Goal: Task Accomplishment & Management: Manage account settings

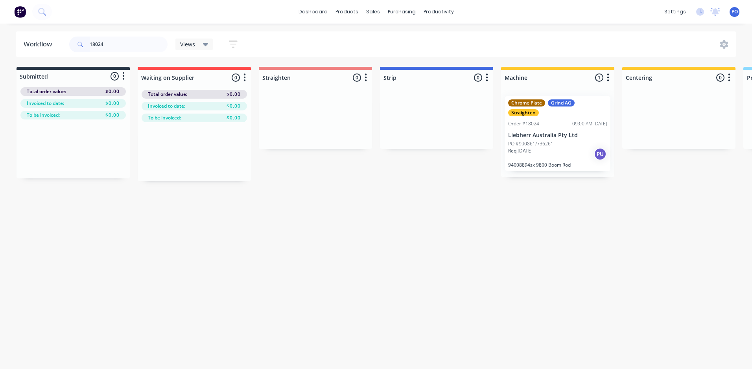
scroll to position [0, 0]
click at [113, 42] on input "18024" at bounding box center [129, 45] width 78 height 16
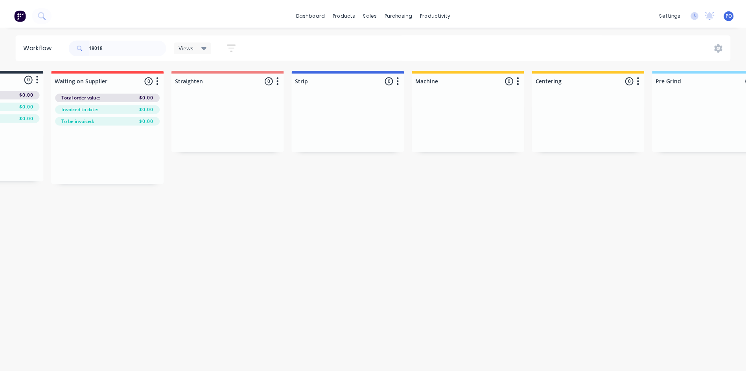
scroll to position [0, 0]
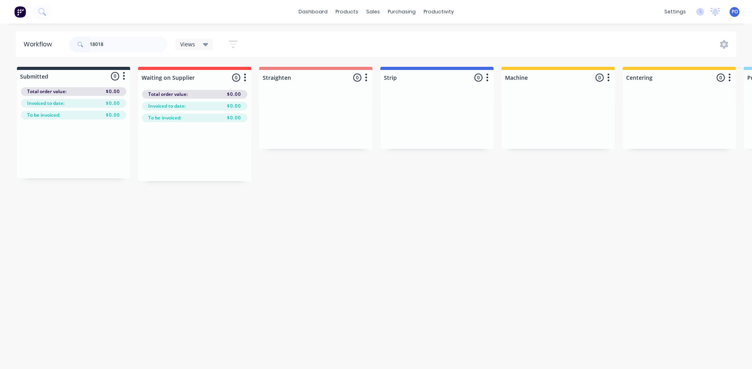
click at [107, 49] on input "18018" at bounding box center [129, 45] width 78 height 16
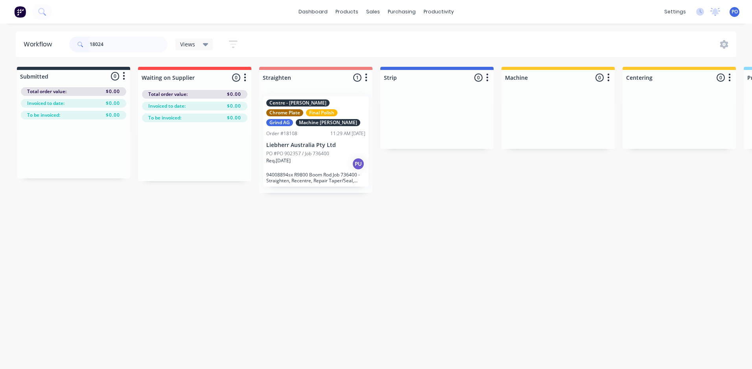
type input "18024"
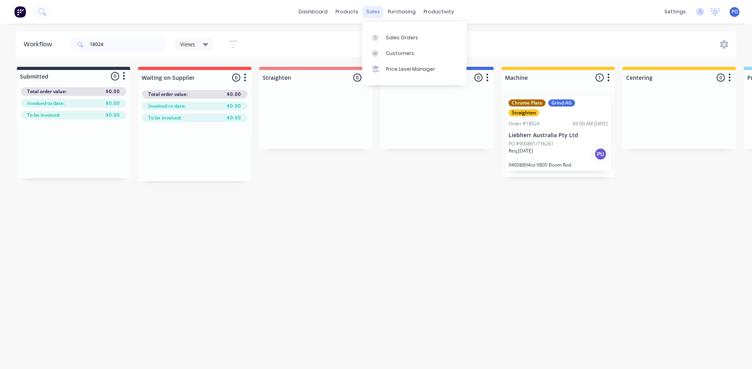
click at [378, 13] on div "sales" at bounding box center [373, 12] width 22 height 12
click at [389, 41] on div "Sales Orders" at bounding box center [402, 37] width 32 height 7
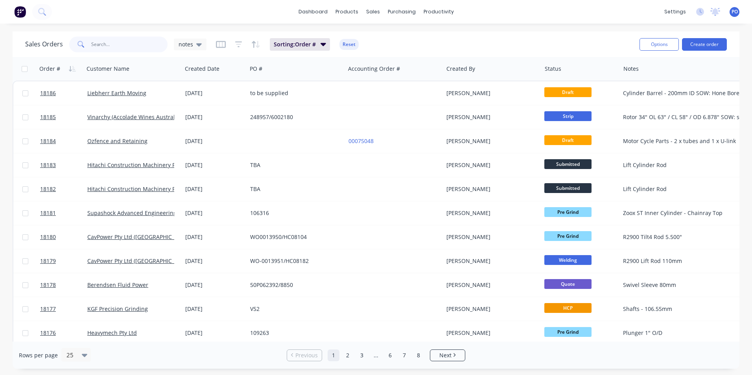
click at [105, 45] on input "text" at bounding box center [129, 45] width 77 height 16
type input "18078"
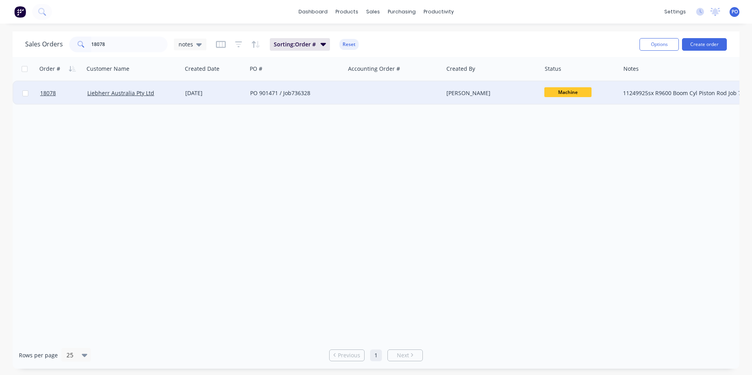
click at [331, 95] on div "PO 901471 / Job736328" at bounding box center [293, 93] width 87 height 8
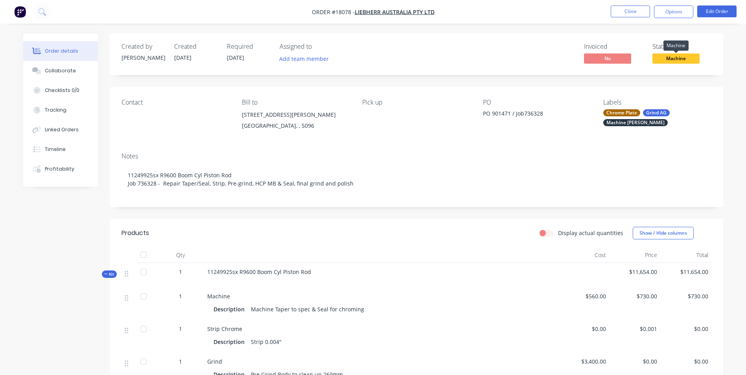
click at [676, 58] on span "Machine" at bounding box center [676, 58] width 47 height 10
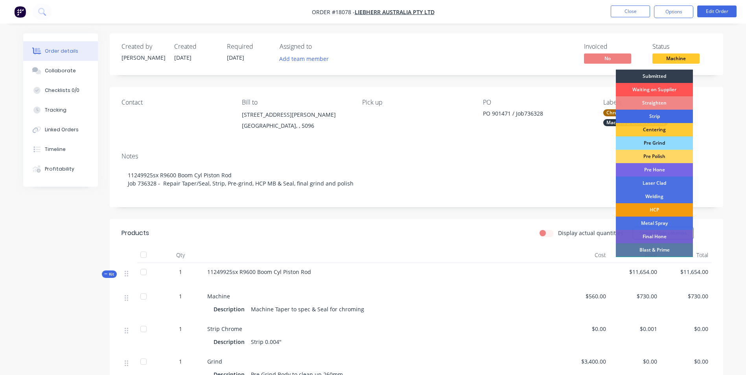
click at [658, 115] on div "Strip" at bounding box center [654, 116] width 77 height 13
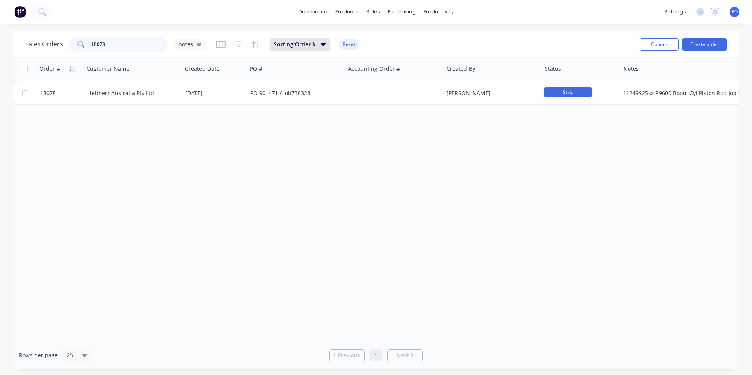
click at [117, 43] on input "18078" at bounding box center [129, 45] width 77 height 16
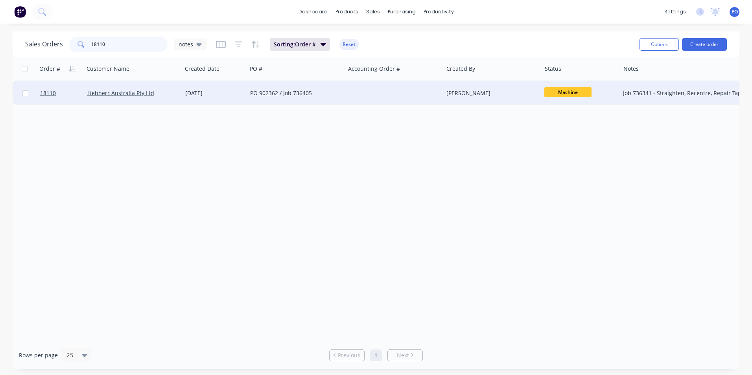
type input "18110"
click at [413, 95] on div at bounding box center [394, 93] width 98 height 24
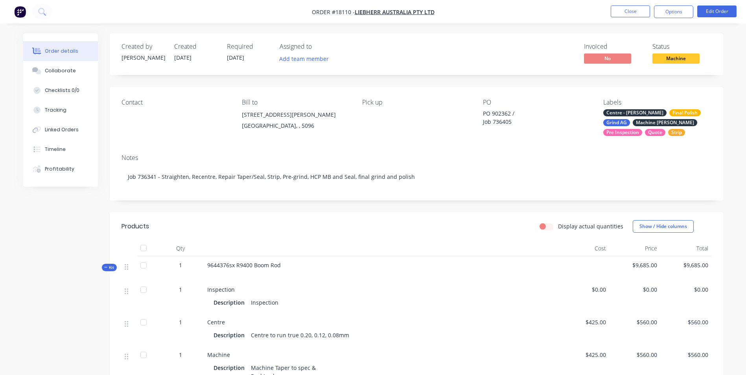
drag, startPoint x: 672, startPoint y: 67, endPoint x: 664, endPoint y: 60, distance: 10.9
click at [664, 60] on span "Machine" at bounding box center [676, 58] width 47 height 10
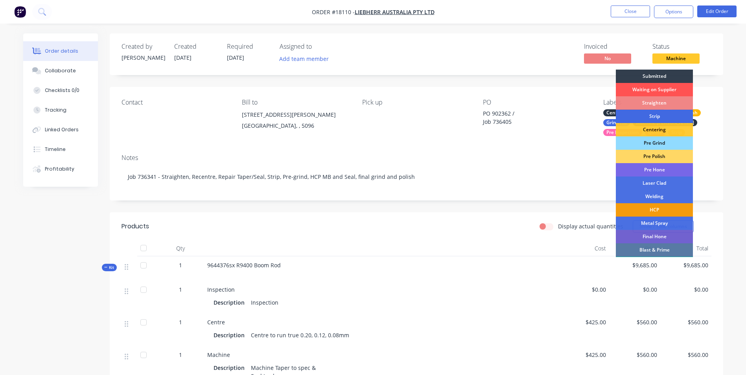
click at [658, 115] on div "Strip" at bounding box center [654, 116] width 77 height 13
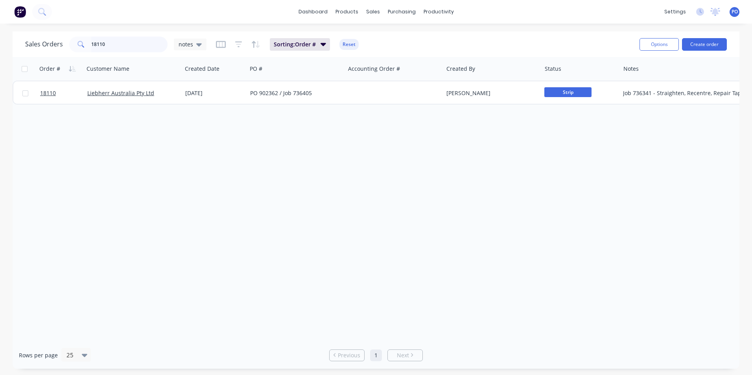
click at [116, 46] on input "18110" at bounding box center [129, 45] width 77 height 16
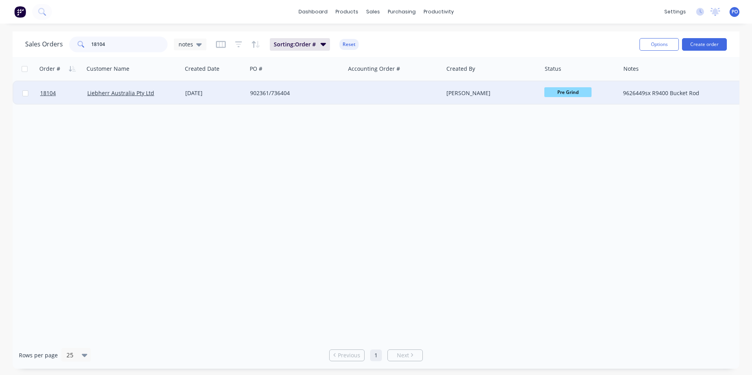
type input "18104"
click at [384, 95] on div at bounding box center [394, 93] width 98 height 24
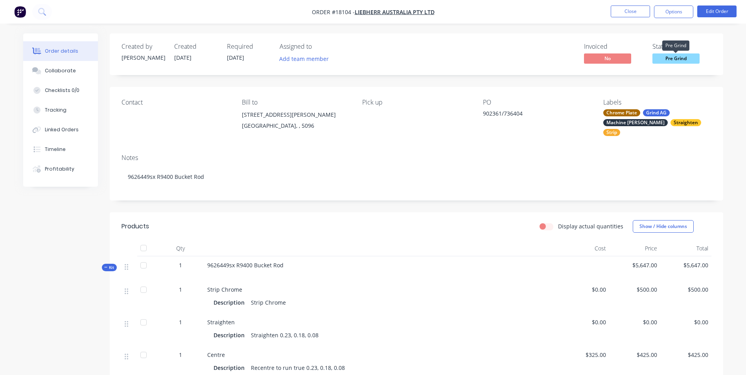
click at [675, 59] on span "Pre Grind" at bounding box center [676, 58] width 47 height 10
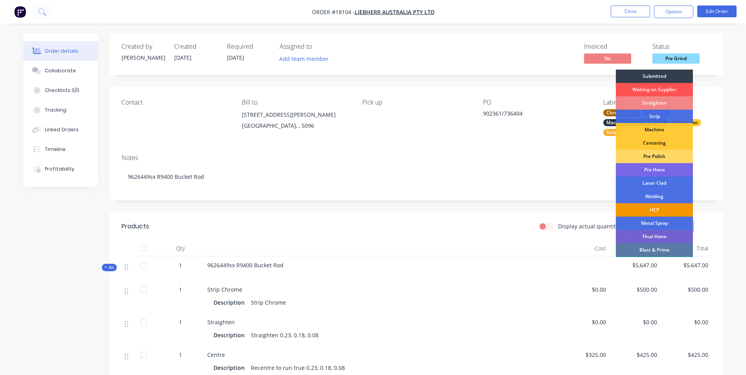
click at [669, 210] on div "HCP" at bounding box center [654, 209] width 77 height 13
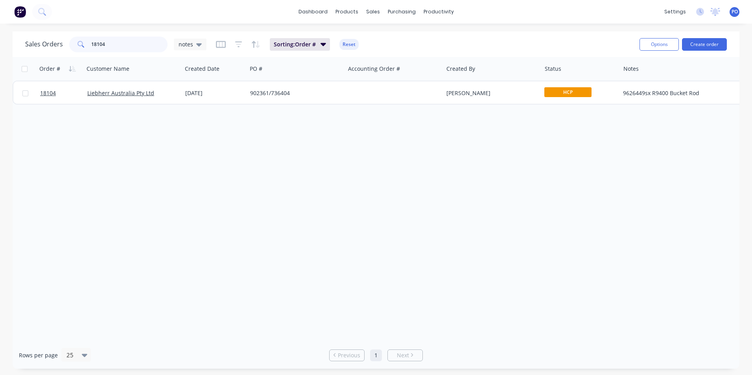
click at [120, 46] on input "18104" at bounding box center [129, 45] width 77 height 16
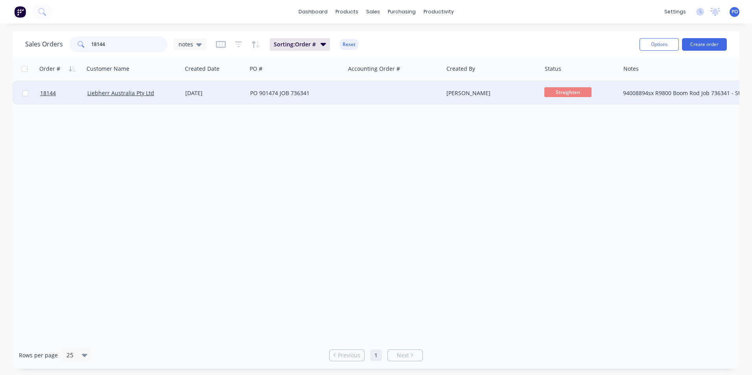
type input "18144"
click at [345, 92] on div "PO 901474 JOB 736341" at bounding box center [296, 93] width 98 height 24
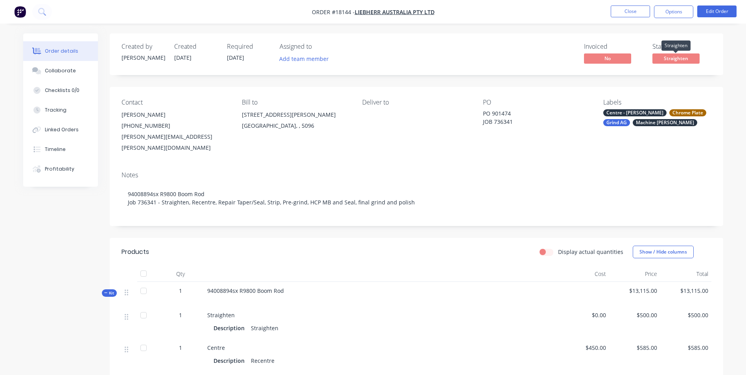
click at [692, 60] on span "Straighten" at bounding box center [676, 58] width 47 height 10
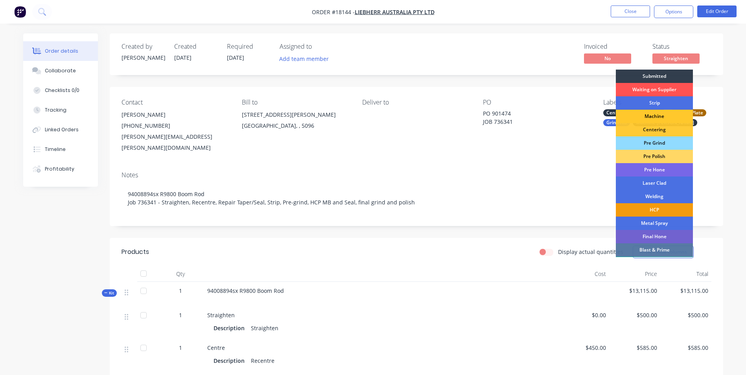
click at [670, 114] on div "Machine" at bounding box center [654, 116] width 77 height 13
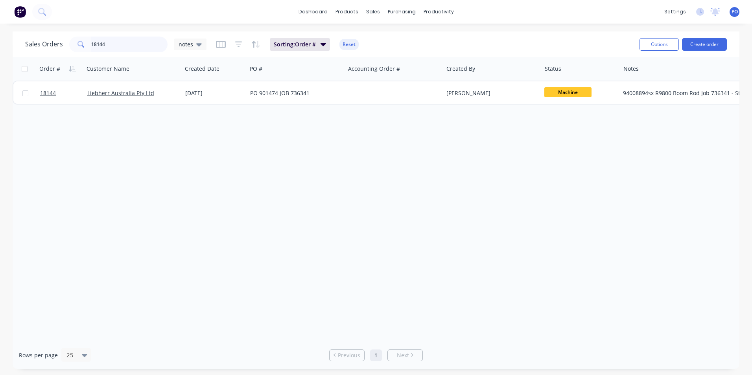
drag, startPoint x: 115, startPoint y: 44, endPoint x: 127, endPoint y: 40, distance: 12.2
click at [115, 44] on input "18144" at bounding box center [129, 45] width 77 height 16
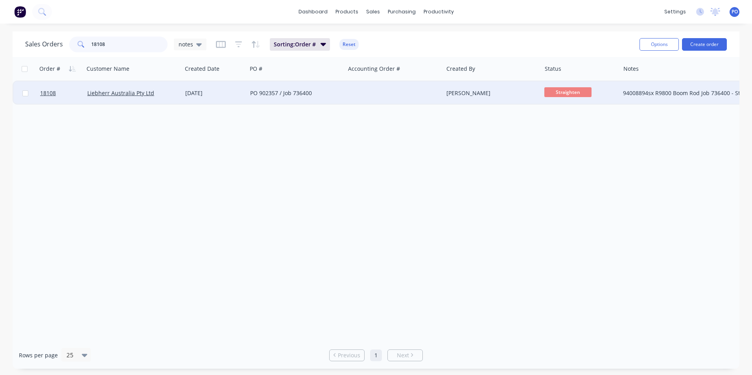
type input "18108"
click at [389, 99] on div at bounding box center [394, 93] width 98 height 24
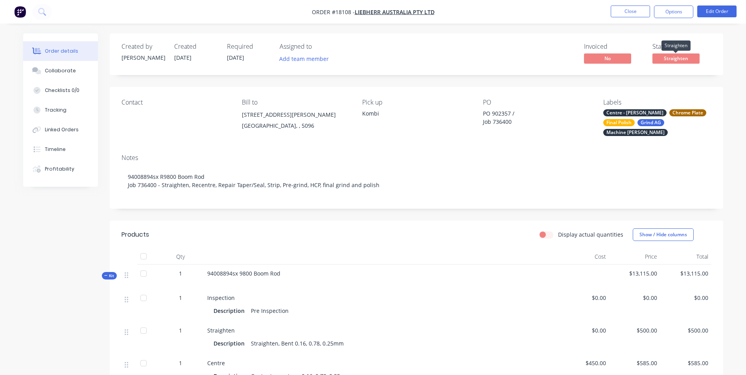
click at [678, 59] on span "Straighten" at bounding box center [676, 58] width 47 height 10
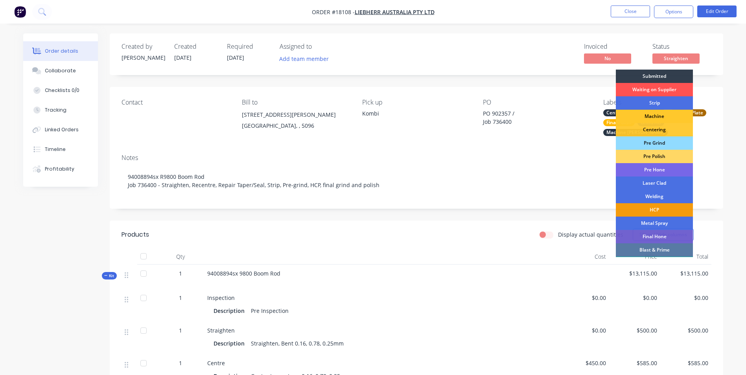
click at [660, 113] on div "Machine" at bounding box center [654, 116] width 77 height 13
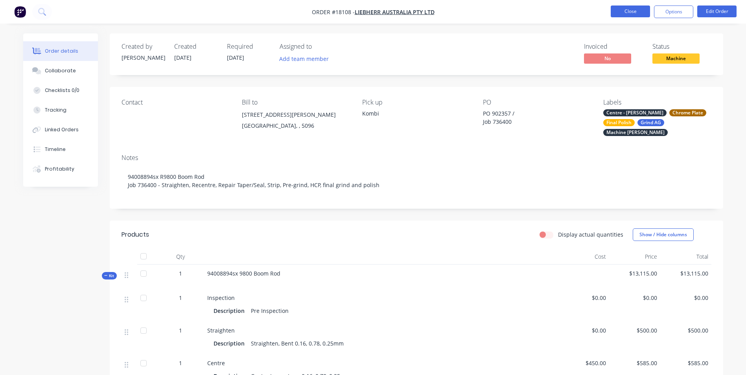
click at [627, 9] on button "Close" at bounding box center [630, 12] width 39 height 12
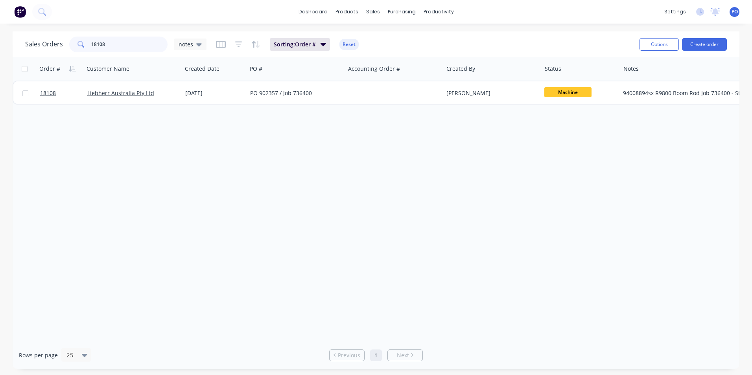
click at [123, 44] on input "18108" at bounding box center [129, 45] width 77 height 16
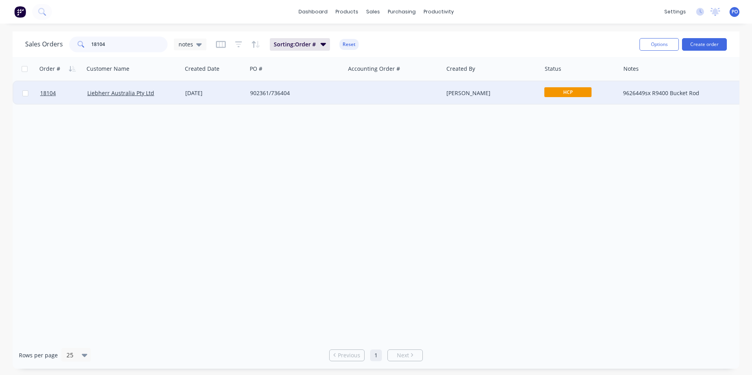
type input "18104"
click at [566, 91] on span "HCP" at bounding box center [567, 92] width 47 height 10
click at [562, 222] on span "Pre Polish" at bounding box center [560, 219] width 26 height 7
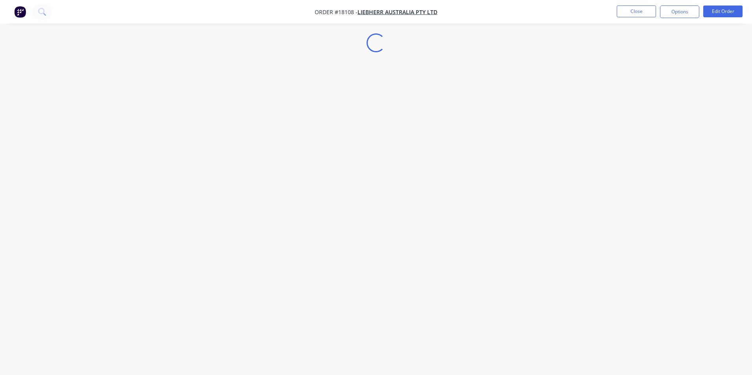
click at [22, 11] on img "button" at bounding box center [20, 12] width 12 height 12
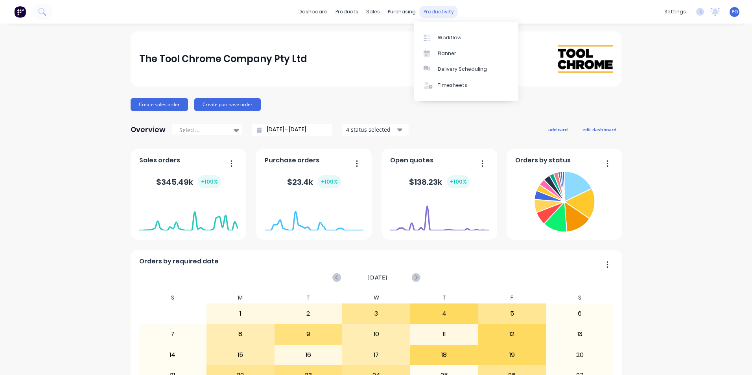
click at [429, 9] on div "productivity" at bounding box center [439, 12] width 38 height 12
click at [443, 35] on div "Workflow" at bounding box center [450, 37] width 24 height 7
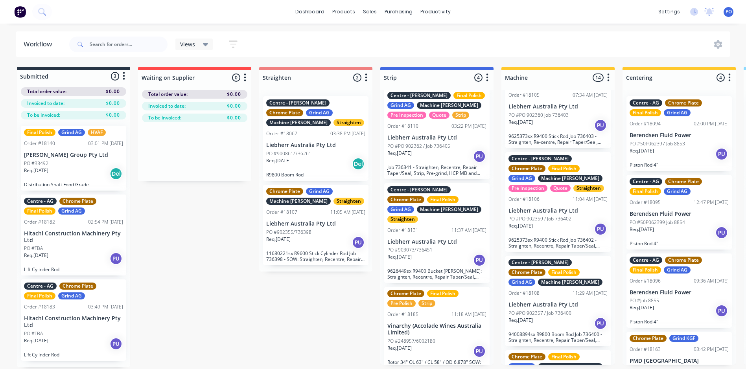
scroll to position [551, 0]
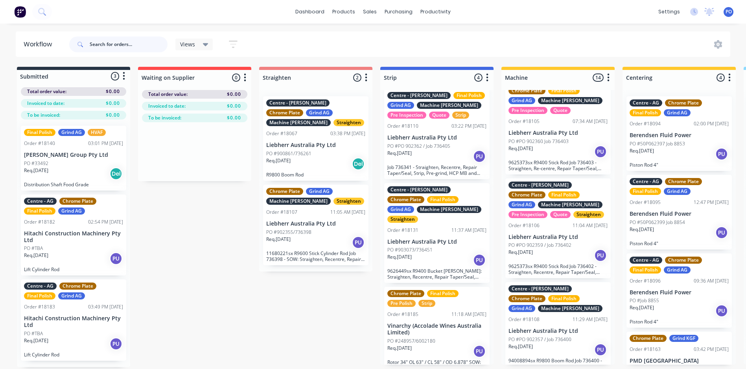
click at [136, 44] on input "text" at bounding box center [129, 45] width 78 height 16
type input "18087"
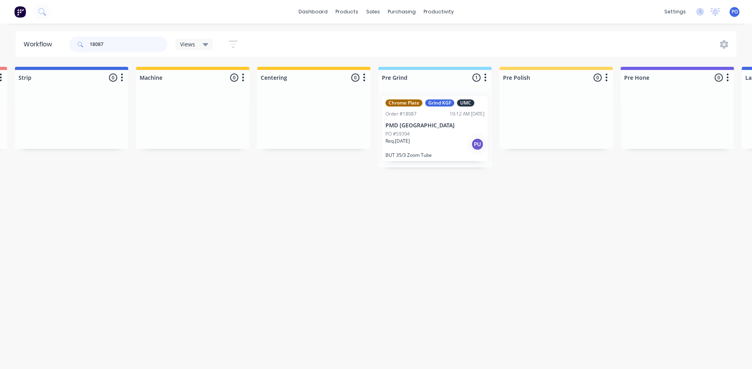
scroll to position [0, 417]
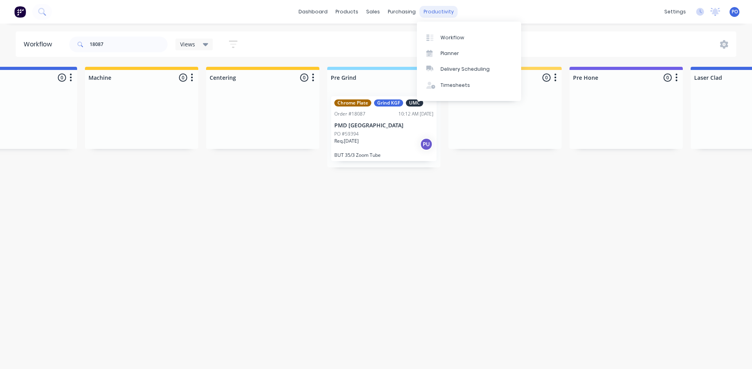
click at [431, 15] on div "productivity" at bounding box center [439, 12] width 38 height 12
click at [445, 37] on div "Workflow" at bounding box center [453, 37] width 24 height 7
click at [451, 37] on div "Workflow" at bounding box center [453, 37] width 24 height 7
click at [373, 9] on div "sales" at bounding box center [373, 12] width 22 height 12
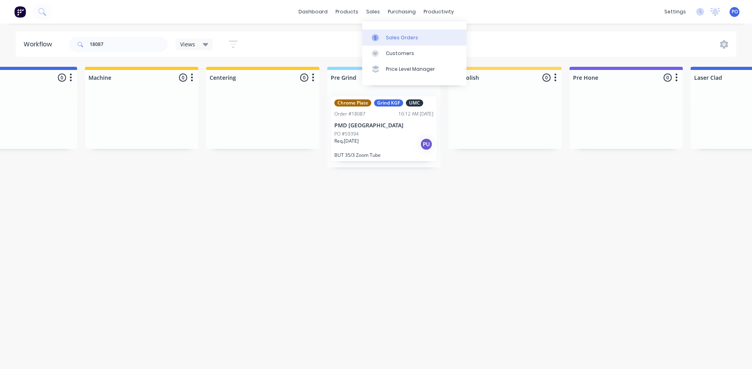
click at [388, 35] on div "Sales Orders" at bounding box center [402, 37] width 32 height 7
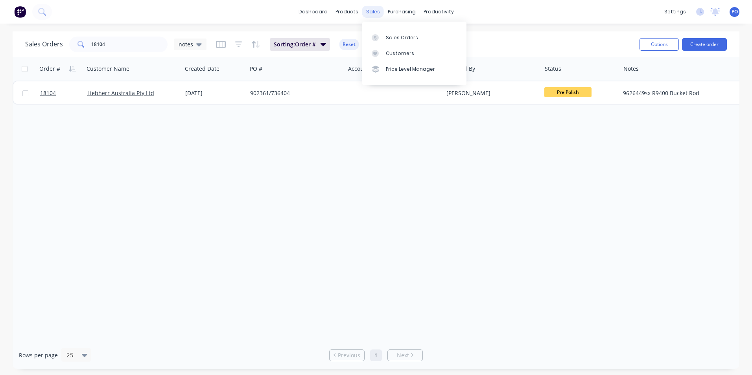
click at [373, 11] on div "sales" at bounding box center [373, 12] width 22 height 12
click at [380, 35] on div at bounding box center [378, 37] width 12 height 7
drag, startPoint x: 108, startPoint y: 45, endPoint x: 89, endPoint y: 45, distance: 18.5
click at [89, 45] on div "18104" at bounding box center [118, 45] width 98 height 16
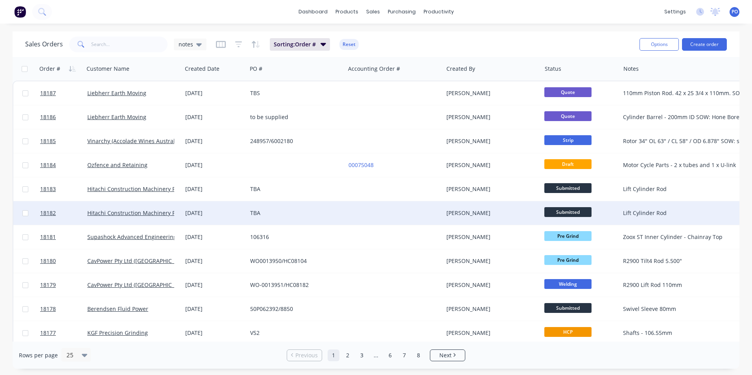
click at [403, 210] on div at bounding box center [394, 213] width 98 height 24
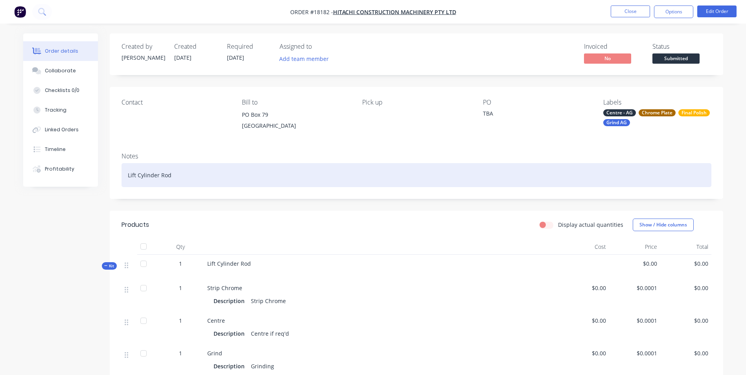
click at [185, 174] on div "Lift Cylinder Rod" at bounding box center [417, 175] width 590 height 24
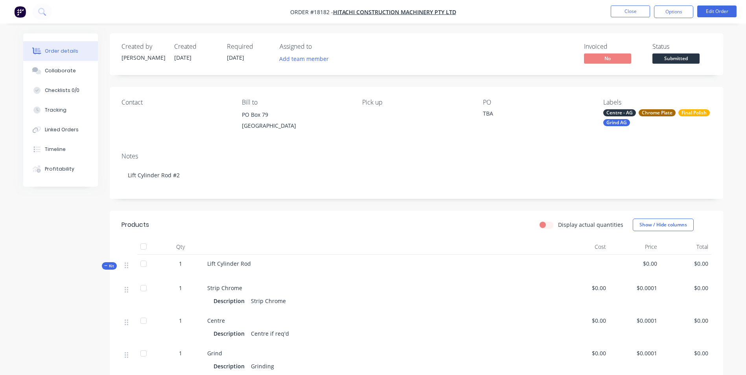
click at [256, 266] on div "Lift Cylinder Rod" at bounding box center [381, 267] width 354 height 24
click at [256, 263] on div "Lift Cylinder Rod" at bounding box center [381, 267] width 354 height 24
click at [254, 264] on div "Lift Cylinder Rod" at bounding box center [381, 267] width 354 height 24
click at [726, 10] on button "Edit Order" at bounding box center [716, 12] width 39 height 12
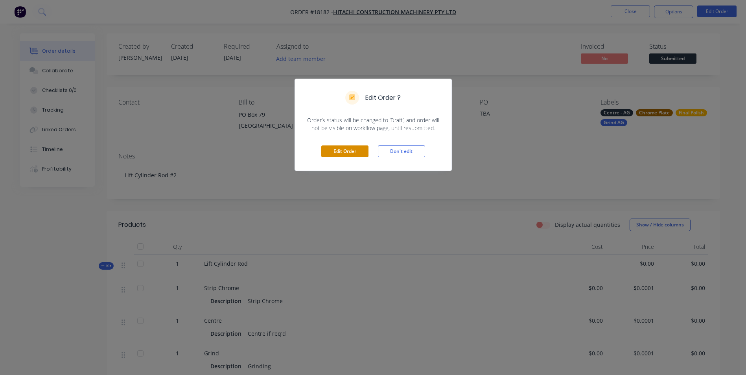
click at [364, 156] on button "Edit Order" at bounding box center [344, 152] width 47 height 12
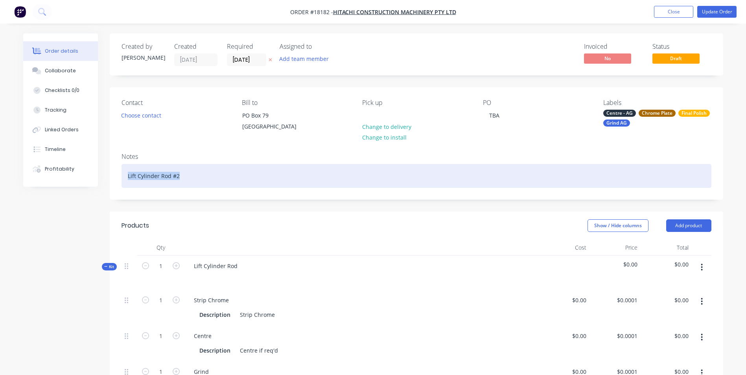
drag, startPoint x: 184, startPoint y: 179, endPoint x: 123, endPoint y: 176, distance: 60.6
click at [123, 176] on div "Lift Cylinder Rod #2" at bounding box center [417, 176] width 590 height 24
copy div "Lift Cylinder Rod #2"
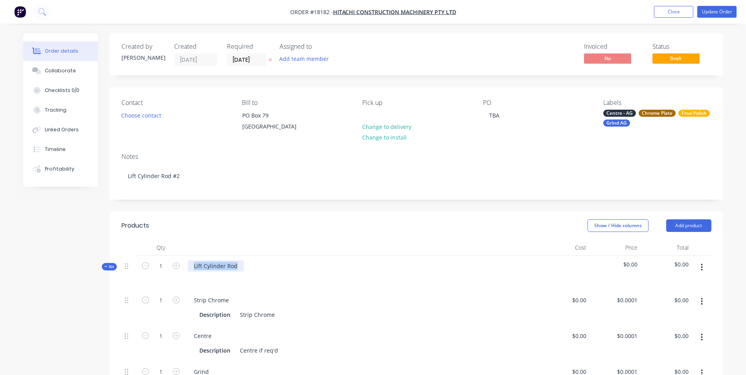
drag, startPoint x: 220, startPoint y: 265, endPoint x: 195, endPoint y: 264, distance: 25.6
click at [195, 264] on div "Lift Cylinder Rod" at bounding box center [216, 265] width 56 height 11
paste div
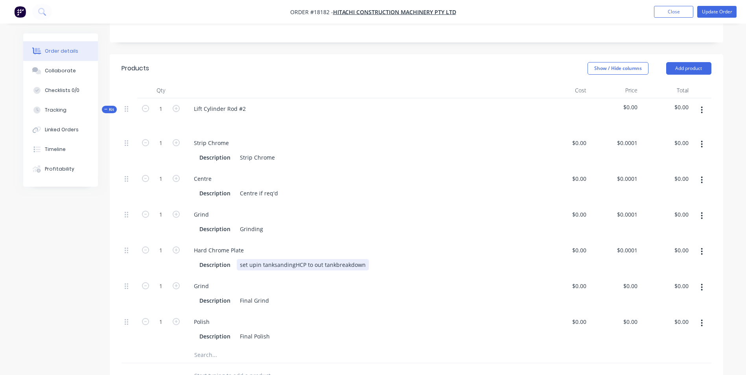
click at [254, 265] on div "set upin tanksandingHCP to out tankbreakdown" at bounding box center [303, 264] width 132 height 11
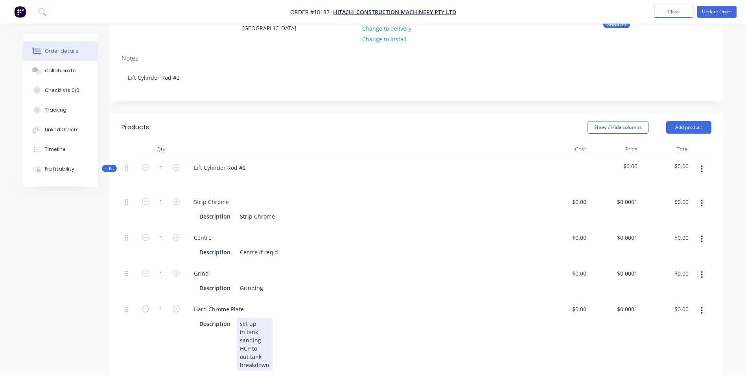
scroll to position [0, 0]
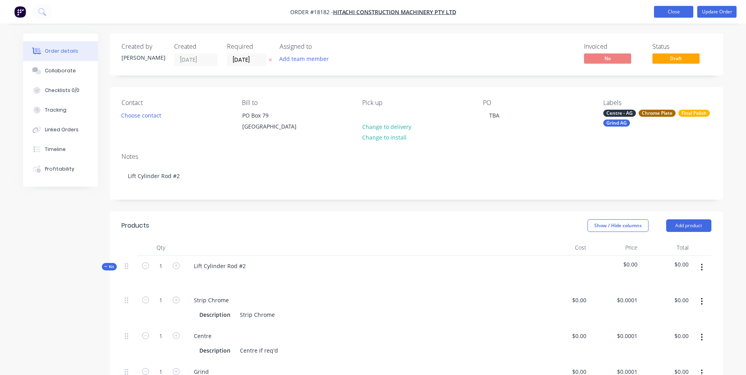
click at [683, 14] on button "Close" at bounding box center [673, 12] width 39 height 12
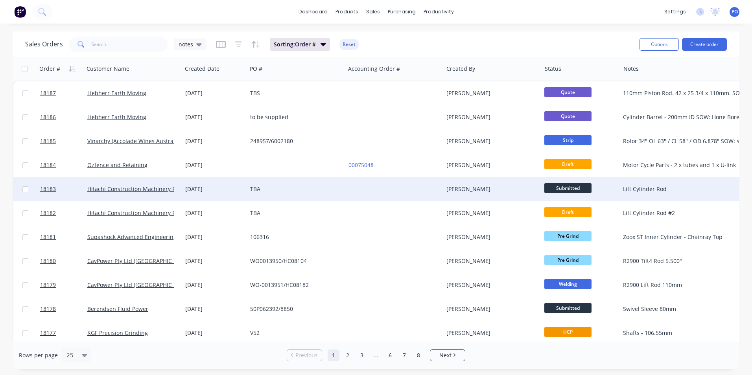
click at [406, 193] on div at bounding box center [394, 189] width 98 height 24
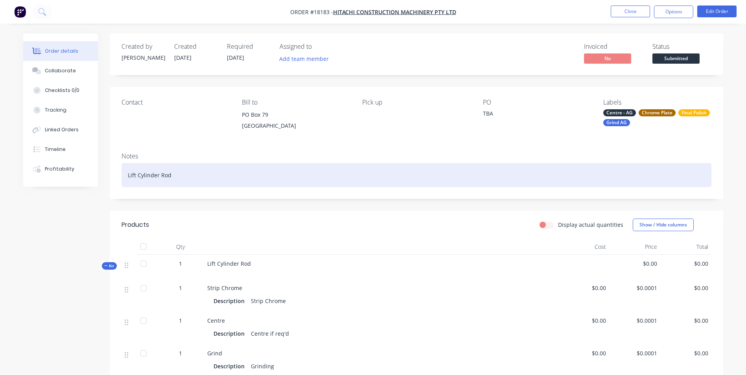
click at [177, 179] on div "Lift Cylinder Rod" at bounding box center [417, 175] width 590 height 24
drag, startPoint x: 185, startPoint y: 177, endPoint x: 123, endPoint y: 177, distance: 62.1
click at [123, 177] on div "Lift Cylinder Rod #1" at bounding box center [417, 175] width 590 height 24
copy div "Lift Cylinder Rod #1"
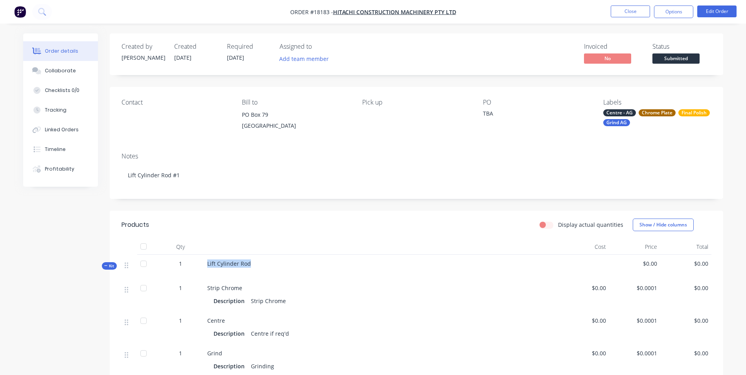
drag, startPoint x: 251, startPoint y: 265, endPoint x: 205, endPoint y: 266, distance: 46.0
click at [205, 266] on div "Lift Cylinder Rod" at bounding box center [381, 267] width 354 height 24
drag, startPoint x: 205, startPoint y: 266, endPoint x: 232, endPoint y: 262, distance: 27.5
drag, startPoint x: 232, startPoint y: 262, endPoint x: 226, endPoint y: 259, distance: 6.5
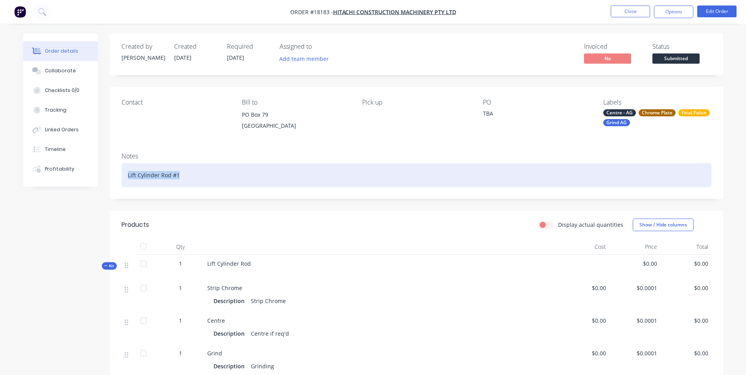
drag, startPoint x: 226, startPoint y: 259, endPoint x: 119, endPoint y: 173, distance: 136.9
click at [119, 173] on div "Notes Lift Cylinder Rod #1" at bounding box center [417, 172] width 614 height 53
copy div "Lift Cylinder Rod #1"
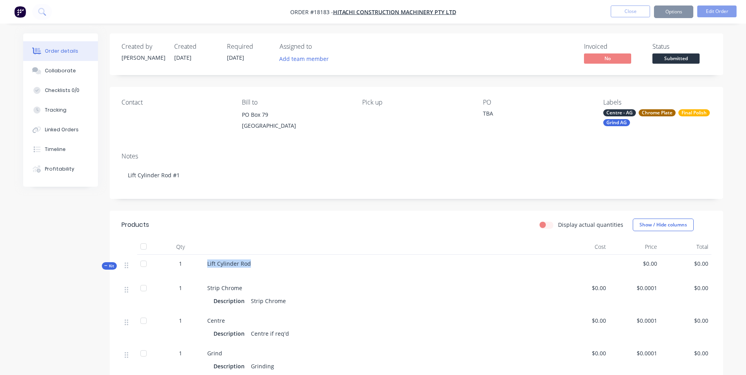
drag, startPoint x: 251, startPoint y: 264, endPoint x: 204, endPoint y: 260, distance: 47.7
click at [204, 260] on div "Lift Cylinder Rod" at bounding box center [381, 267] width 354 height 24
drag, startPoint x: 204, startPoint y: 260, endPoint x: 221, endPoint y: 264, distance: 17.3
drag, startPoint x: 221, startPoint y: 264, endPoint x: 218, endPoint y: 230, distance: 34.3
click at [263, 245] on div at bounding box center [381, 247] width 354 height 16
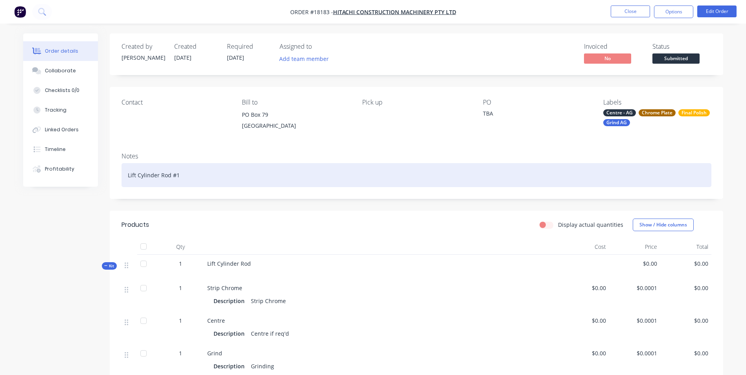
drag, startPoint x: 183, startPoint y: 175, endPoint x: 595, endPoint y: 92, distance: 419.6
click at [187, 173] on div "Lift Cylinder Rod #1" at bounding box center [417, 175] width 590 height 24
drag, startPoint x: 186, startPoint y: 179, endPoint x: 138, endPoint y: 172, distance: 48.5
click at [127, 175] on div "Lift Cylinder Rod #1" at bounding box center [417, 175] width 590 height 24
copy div "Lift Cylinder Rod #1"
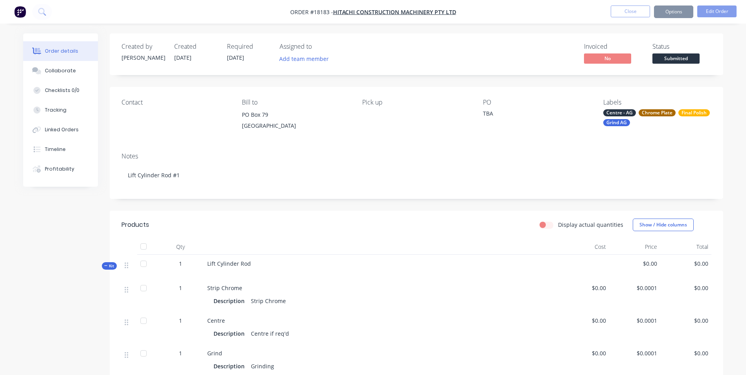
click at [228, 267] on span "Lift Cylinder Rod" at bounding box center [229, 263] width 44 height 7
click at [245, 263] on span "Lift Cylinder Rod" at bounding box center [229, 263] width 44 height 7
click at [721, 9] on button "Edit Order" at bounding box center [716, 12] width 39 height 12
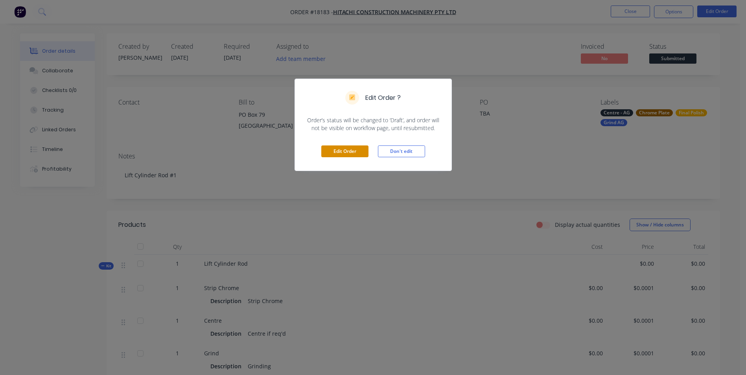
click at [347, 151] on button "Edit Order" at bounding box center [344, 152] width 47 height 12
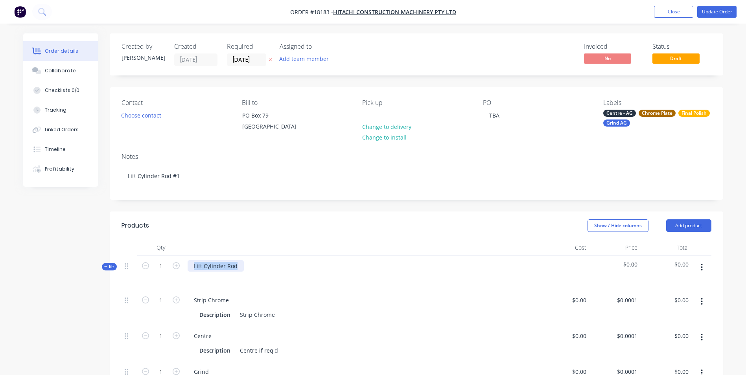
drag, startPoint x: 236, startPoint y: 267, endPoint x: 209, endPoint y: 262, distance: 27.1
click at [188, 264] on div "Lift Cylinder Rod" at bounding box center [216, 265] width 56 height 11
paste div
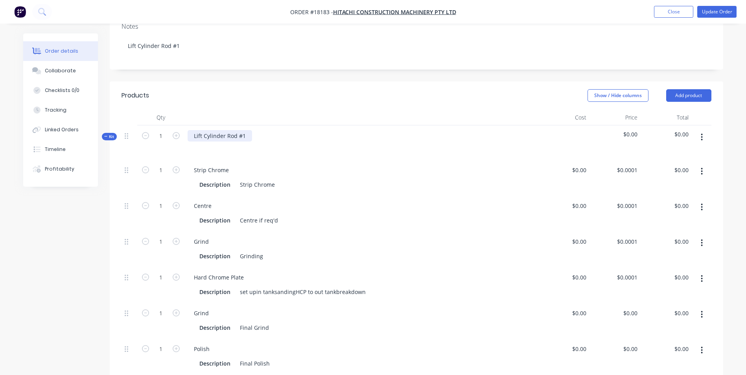
scroll to position [157, 0]
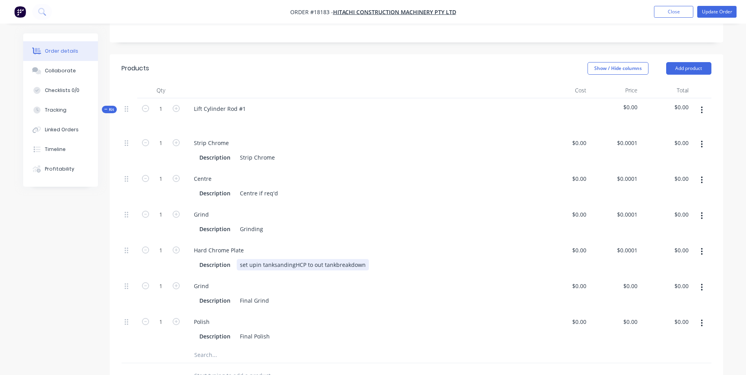
click at [255, 265] on div "set upin tanksandingHCP to out tankbreakdown" at bounding box center [303, 264] width 132 height 11
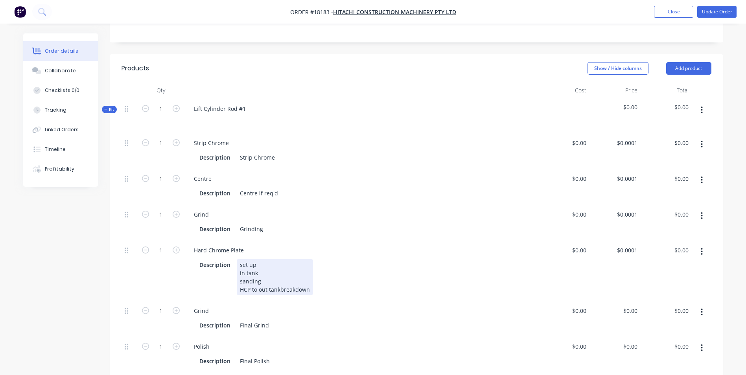
click at [256, 291] on div "set up in tank sanding HCP to out tankbreakdown" at bounding box center [275, 277] width 76 height 36
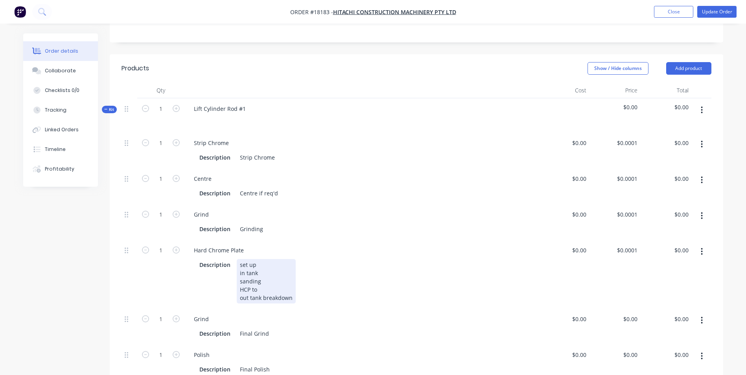
click at [262, 297] on div "set up in tank sanding HCP to out tank breakdown" at bounding box center [266, 281] width 59 height 44
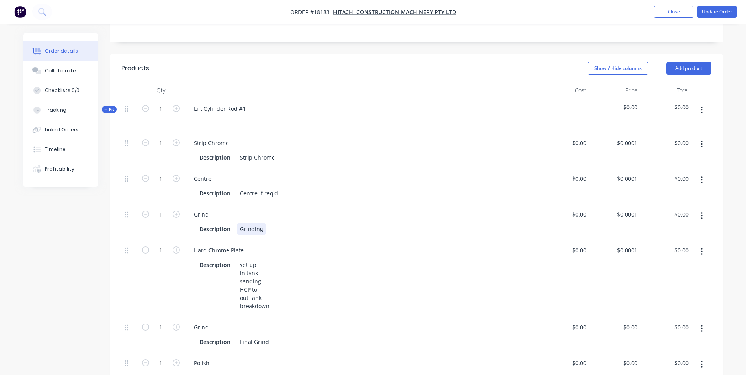
click at [264, 233] on div "Grinding" at bounding box center [251, 228] width 29 height 11
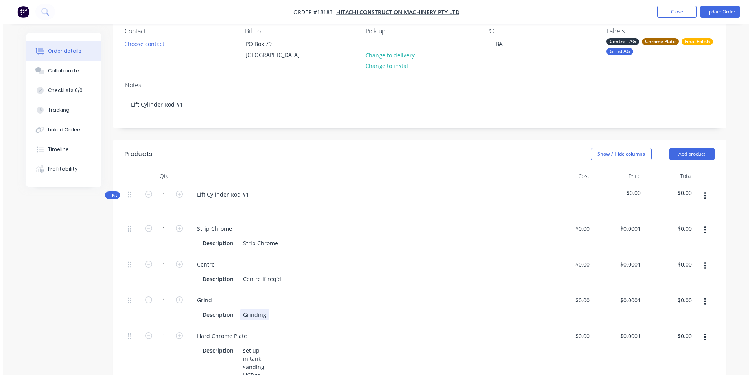
scroll to position [0, 0]
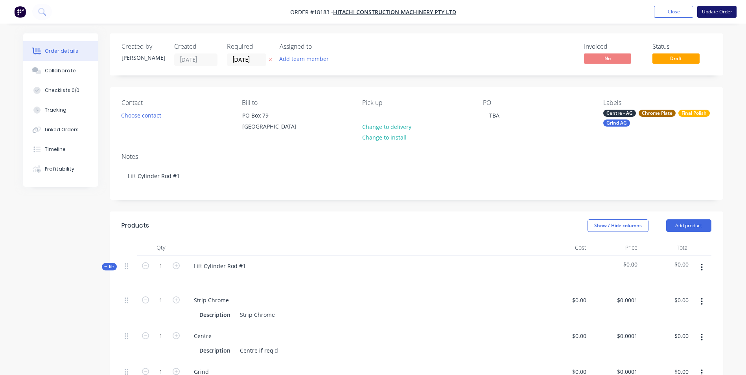
click at [720, 13] on button "Update Order" at bounding box center [716, 12] width 39 height 12
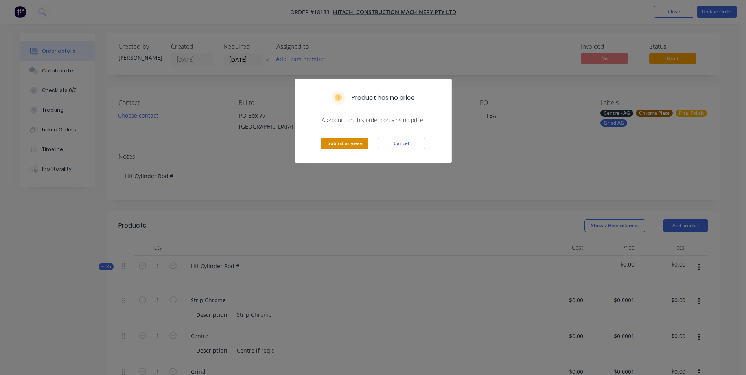
click at [350, 142] on button "Submit anyway" at bounding box center [344, 144] width 47 height 12
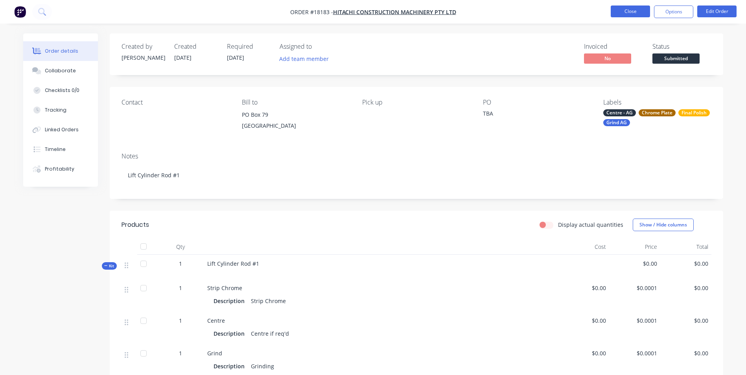
click at [626, 11] on button "Close" at bounding box center [630, 12] width 39 height 12
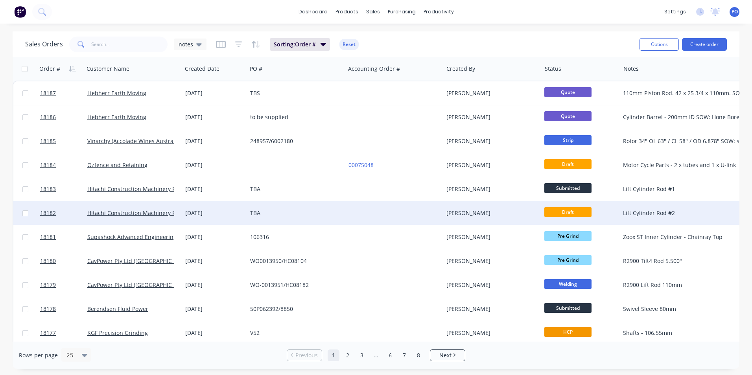
click at [564, 212] on span "Draft" at bounding box center [567, 212] width 47 height 10
click at [359, 218] on div at bounding box center [394, 213] width 98 height 24
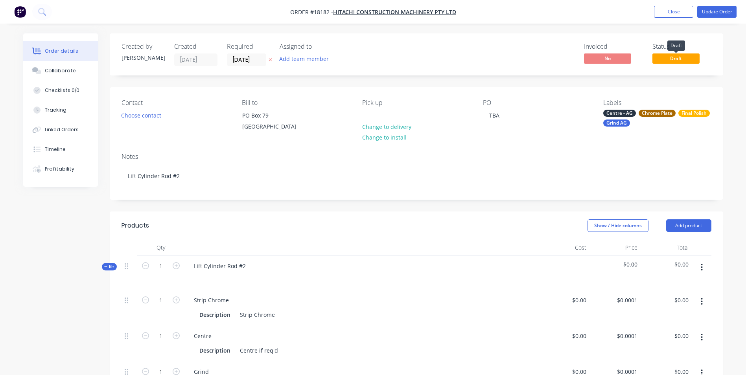
click at [695, 62] on span "Draft" at bounding box center [676, 58] width 47 height 10
click at [691, 59] on span "Draft" at bounding box center [676, 58] width 47 height 10
drag, startPoint x: 676, startPoint y: 58, endPoint x: 638, endPoint y: 40, distance: 42.2
click at [638, 40] on div "Created by [PERSON_NAME] Created [DATE] Required [DATE] Assigned to Add team me…" at bounding box center [417, 54] width 614 height 42
click at [719, 11] on button "Update Order" at bounding box center [716, 12] width 39 height 12
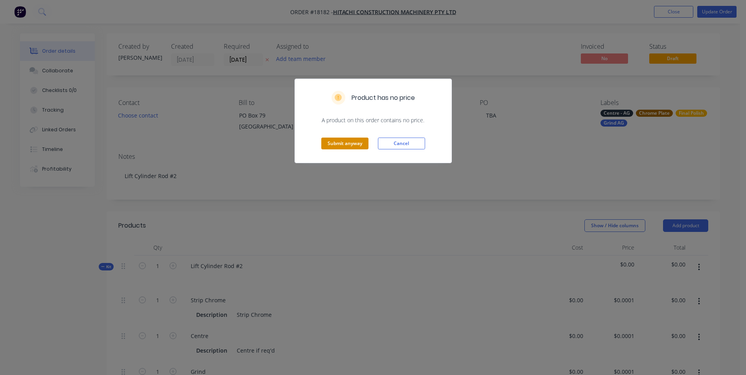
click at [359, 142] on button "Submit anyway" at bounding box center [344, 144] width 47 height 12
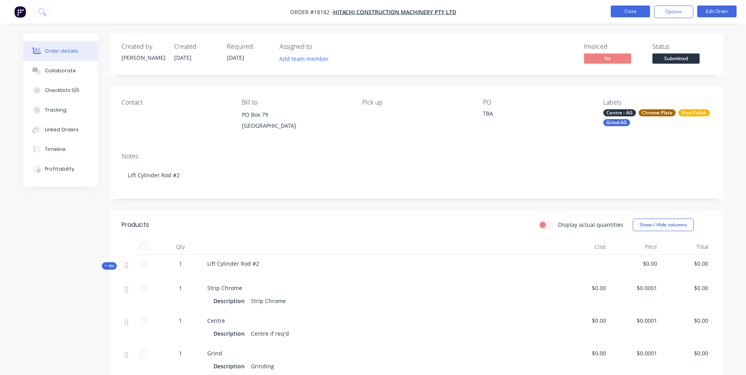
click at [633, 9] on button "Close" at bounding box center [630, 12] width 39 height 12
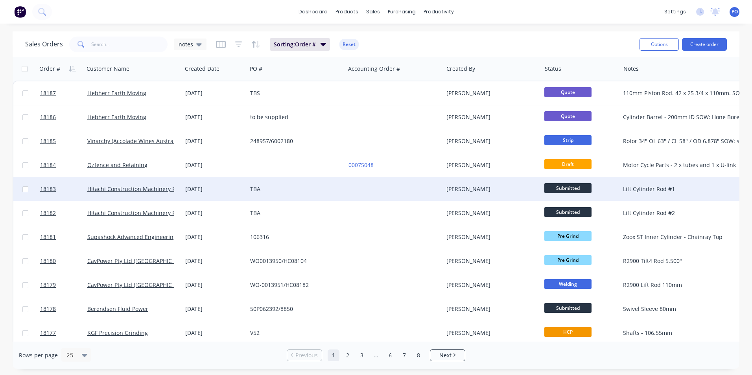
click at [593, 190] on div "Submitted" at bounding box center [578, 189] width 68 height 12
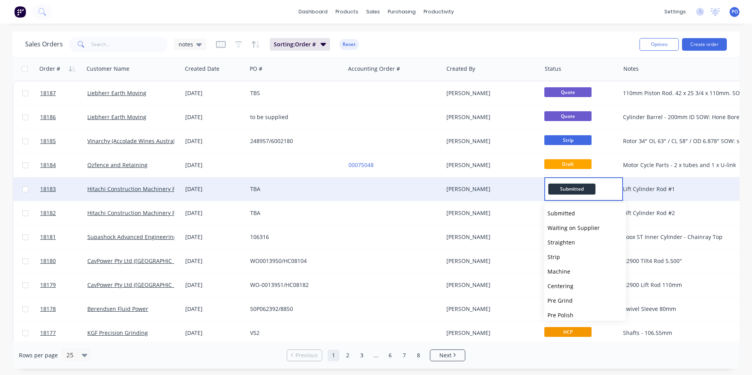
click at [607, 187] on div "Submitted" at bounding box center [583, 189] width 79 height 24
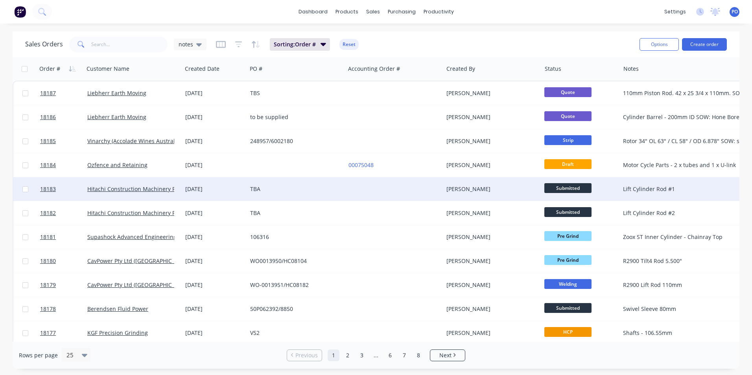
click at [405, 189] on div at bounding box center [394, 189] width 98 height 24
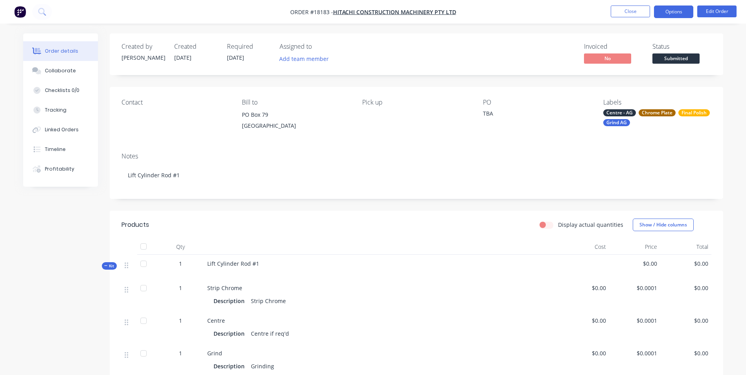
click at [677, 9] on button "Options" at bounding box center [673, 12] width 39 height 13
click at [582, 12] on nav "Order #18183 - Hitachi Construction Machinery Pty Ltd Close Options Edit Order" at bounding box center [373, 12] width 746 height 24
click at [636, 15] on button "Close" at bounding box center [630, 12] width 39 height 12
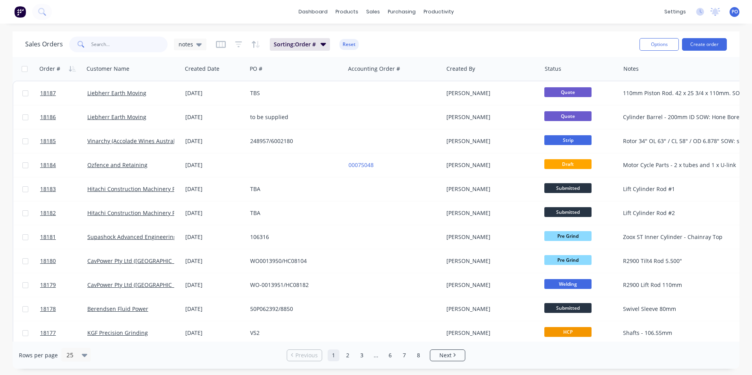
click at [114, 42] on input "text" at bounding box center [129, 45] width 77 height 16
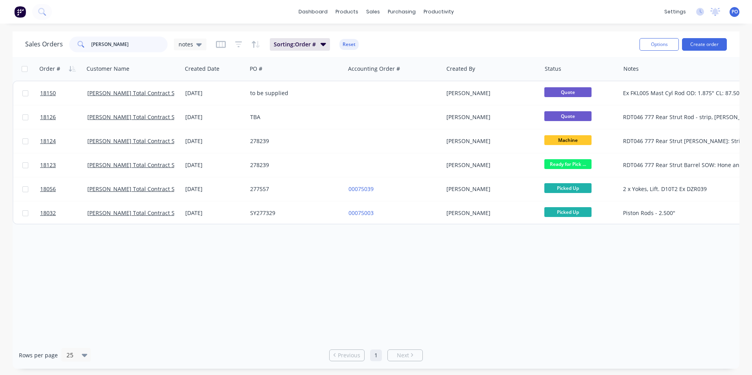
type input "[PERSON_NAME]"
drag, startPoint x: 104, startPoint y: 46, endPoint x: 77, endPoint y: 25, distance: 34.4
click at [88, 45] on div "[PERSON_NAME]" at bounding box center [118, 45] width 98 height 16
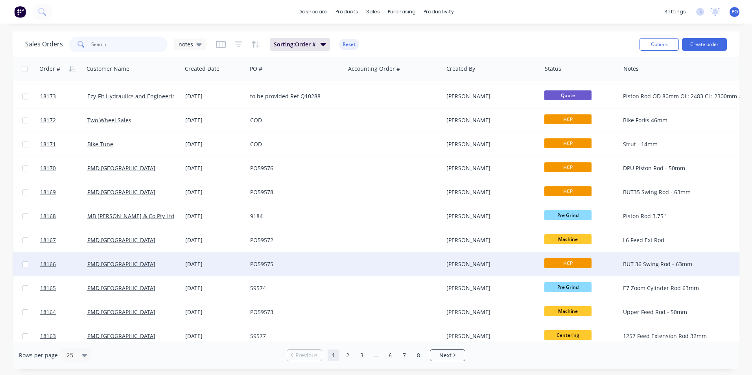
scroll to position [343, 0]
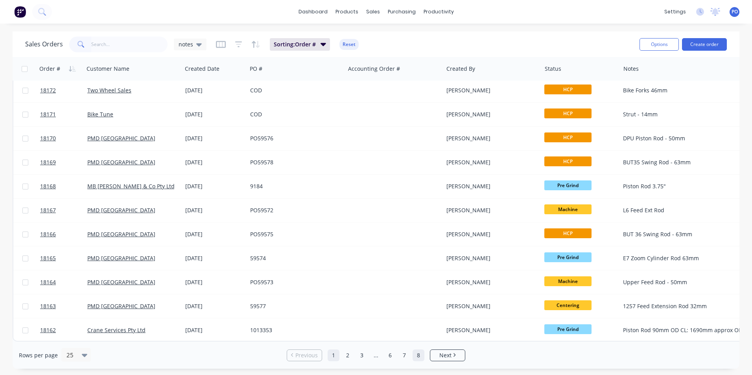
click at [416, 355] on link "8" at bounding box center [419, 356] width 12 height 12
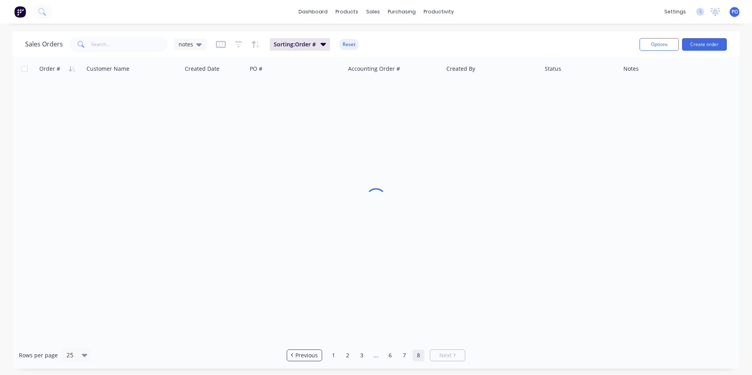
scroll to position [0, 0]
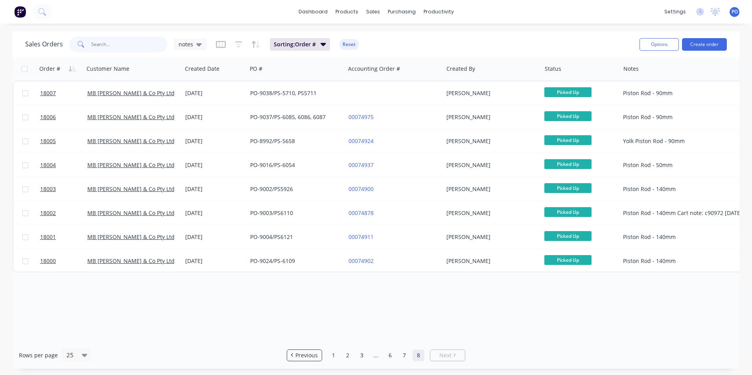
click at [121, 42] on input "text" at bounding box center [129, 45] width 77 height 16
click at [405, 358] on link "7" at bounding box center [404, 356] width 12 height 12
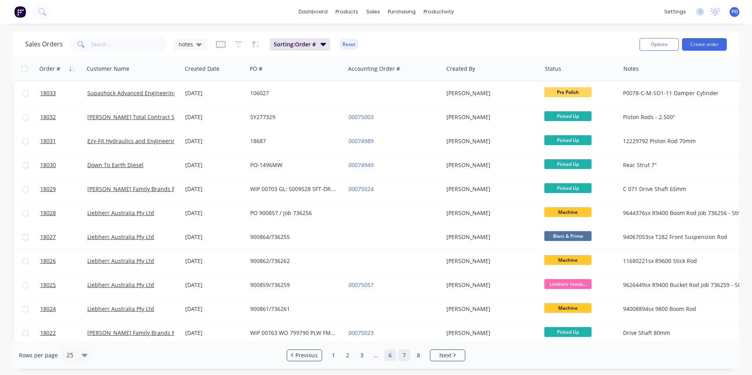
click at [387, 355] on link "6" at bounding box center [390, 356] width 12 height 12
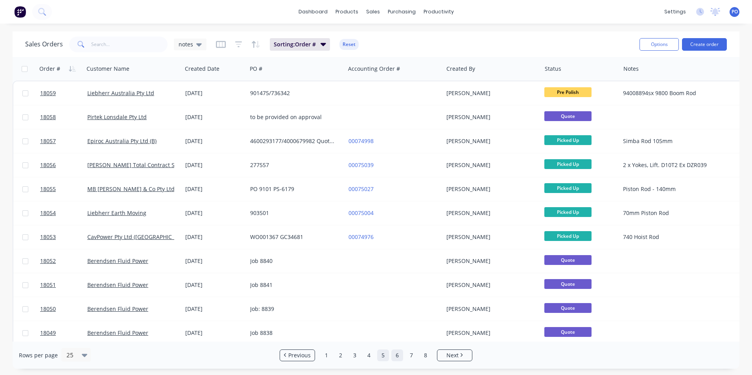
click at [388, 356] on link "5" at bounding box center [383, 356] width 12 height 12
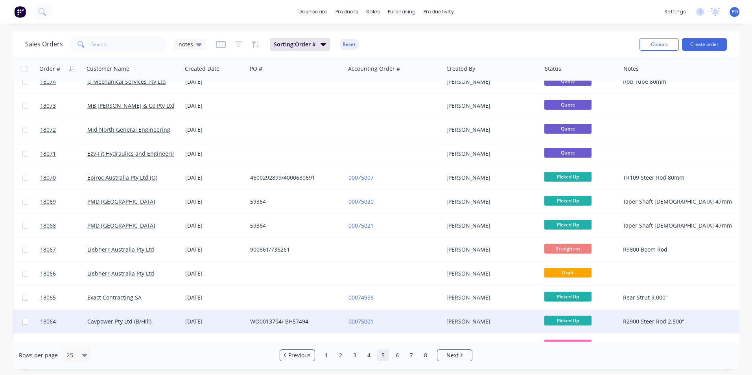
scroll to position [343, 0]
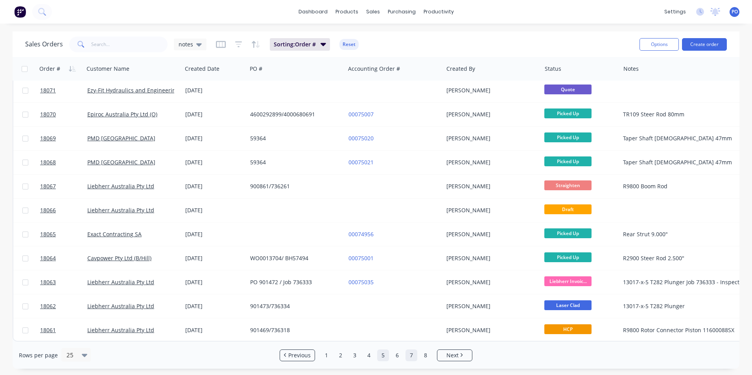
click at [409, 357] on link "7" at bounding box center [412, 356] width 12 height 12
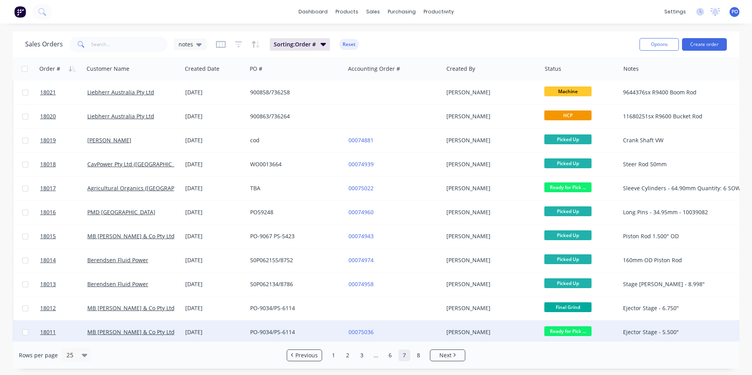
scroll to position [264, 0]
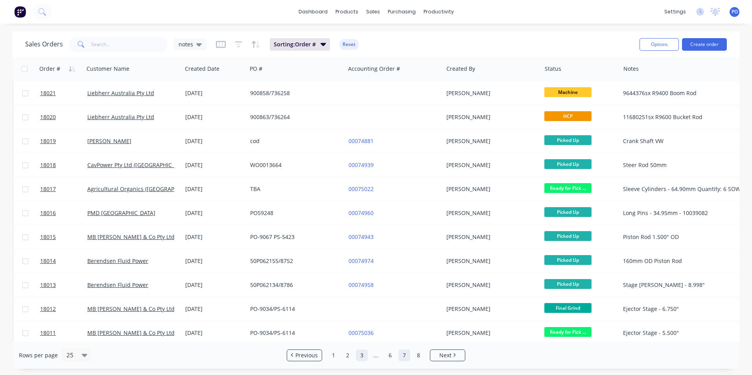
click at [362, 354] on link "3" at bounding box center [362, 356] width 12 height 12
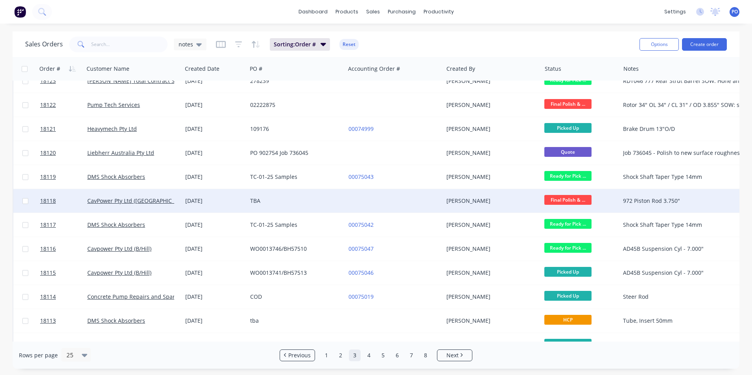
scroll to position [343, 0]
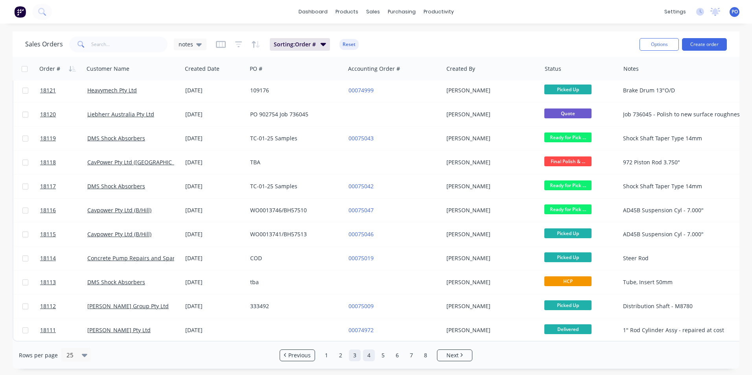
click at [371, 356] on link "4" at bounding box center [369, 356] width 12 height 12
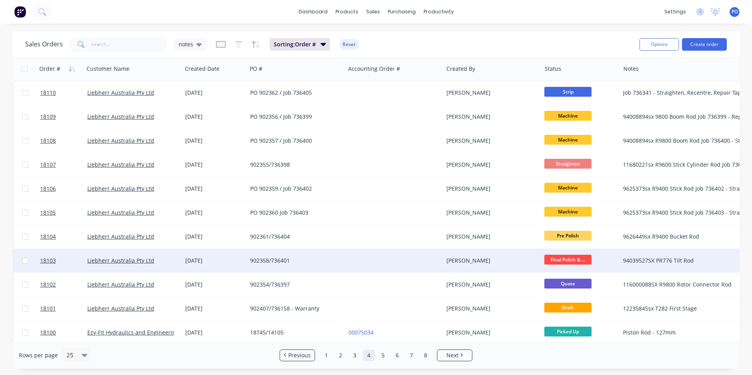
scroll to position [0, 0]
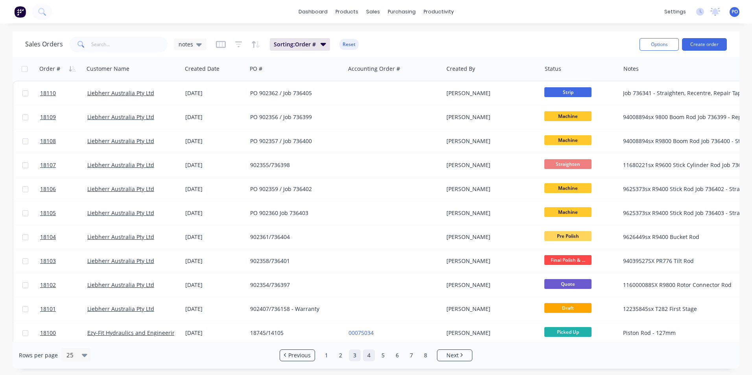
click at [354, 358] on link "3" at bounding box center [355, 356] width 12 height 12
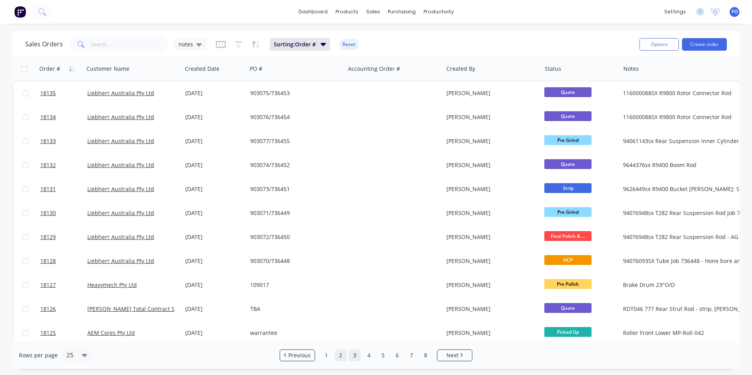
click at [345, 357] on link "2" at bounding box center [341, 356] width 12 height 12
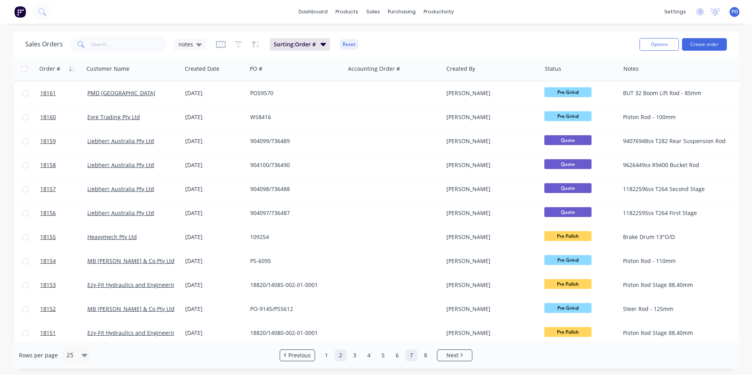
click at [406, 357] on link "7" at bounding box center [412, 356] width 12 height 12
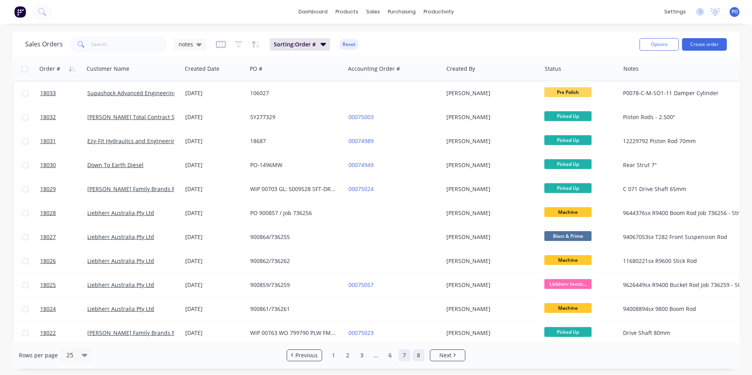
click at [416, 354] on link "8" at bounding box center [419, 356] width 12 height 12
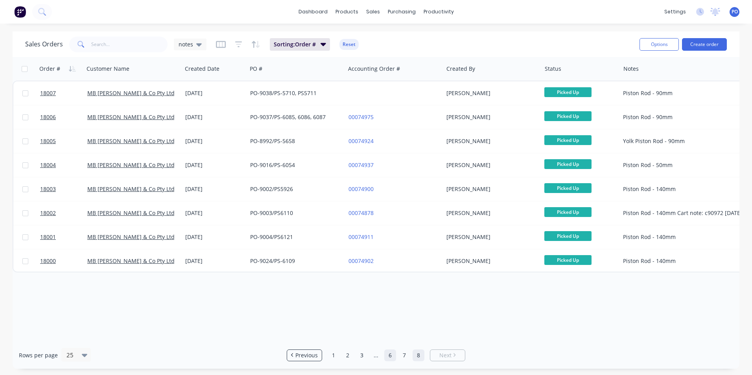
click at [385, 354] on link "6" at bounding box center [390, 356] width 12 height 12
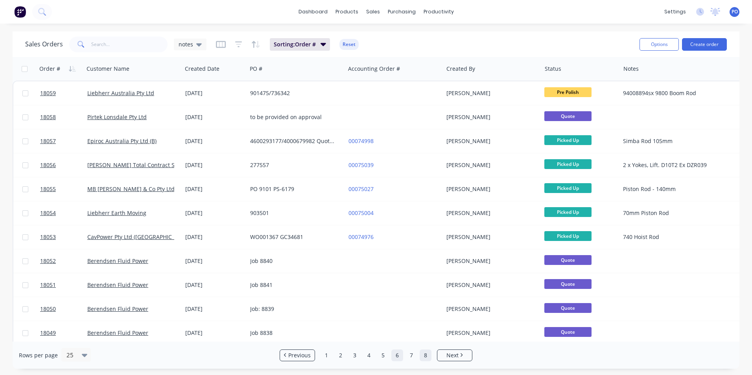
click at [423, 360] on link "8" at bounding box center [426, 356] width 12 height 12
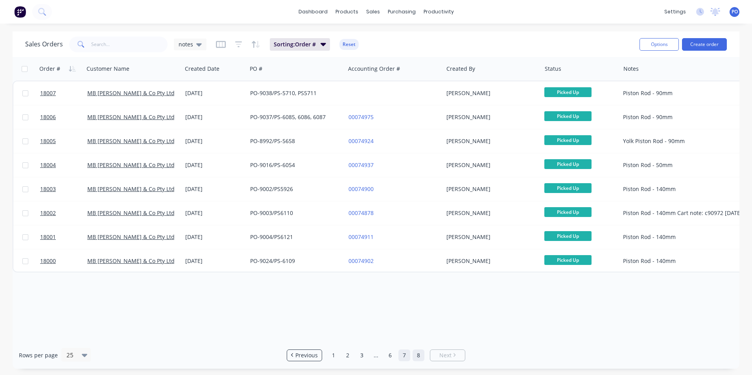
click at [399, 358] on link "7" at bounding box center [404, 356] width 12 height 12
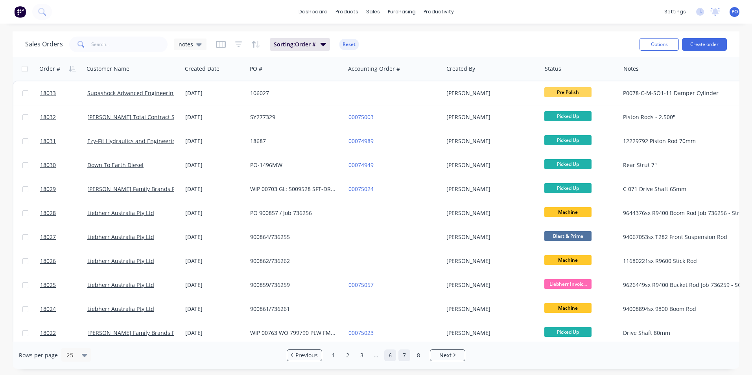
click at [389, 355] on link "6" at bounding box center [390, 356] width 12 height 12
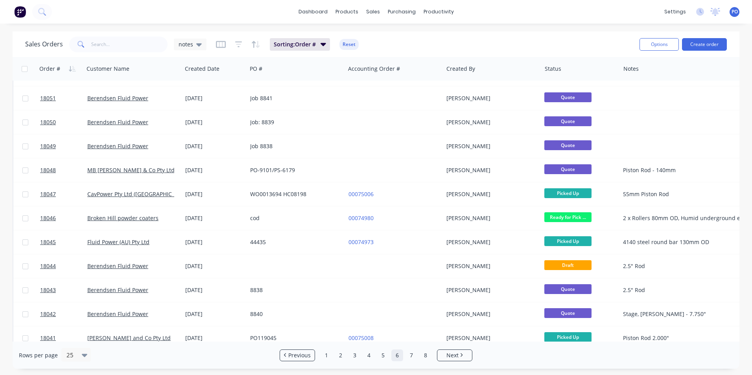
scroll to position [185, 0]
